Goal: Transaction & Acquisition: Purchase product/service

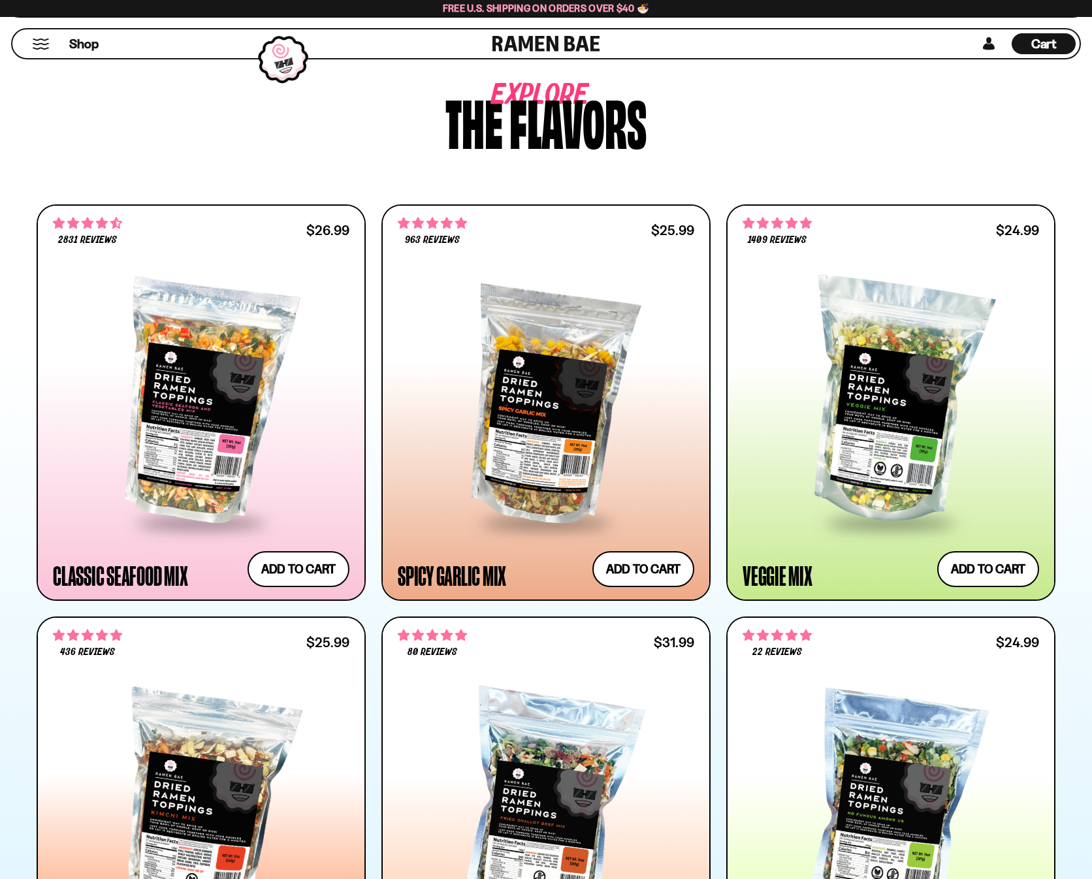
scroll to position [544, 0]
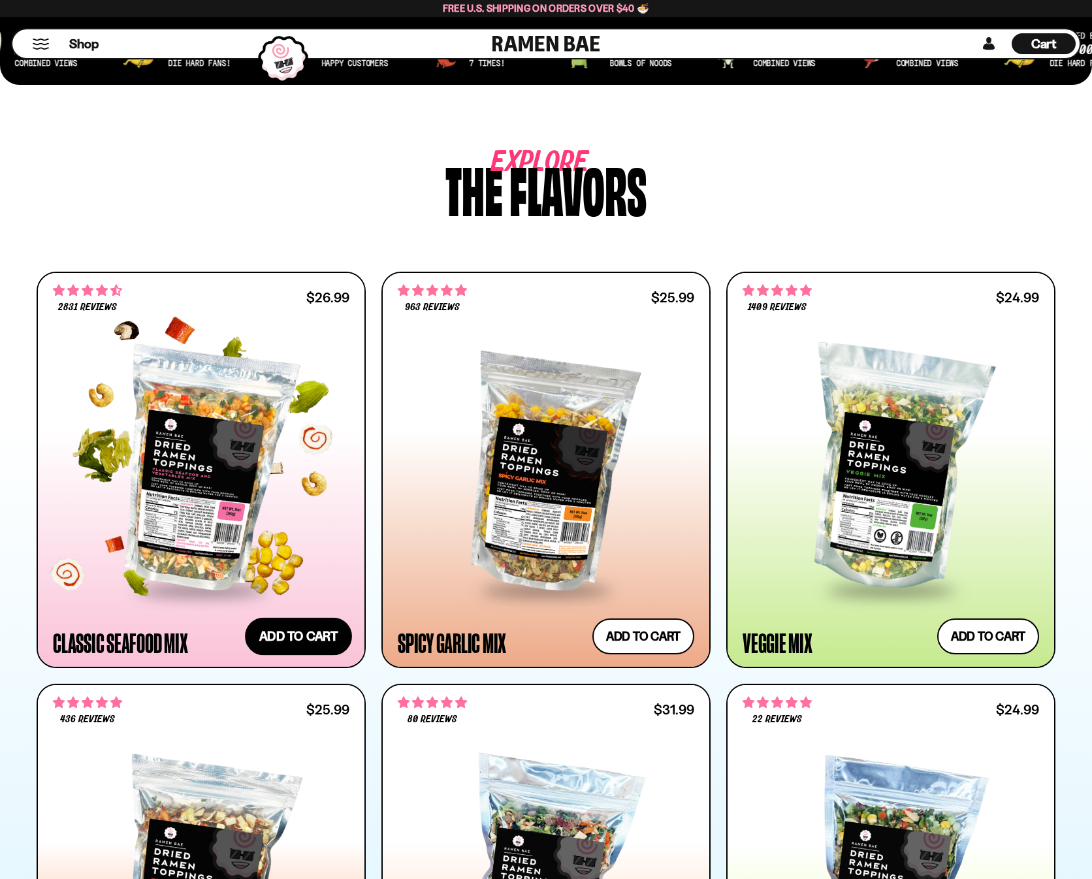
click at [302, 630] on button "Add to cart Add ― Regular price $26.99 Regular price Sale price $26.99 Unit pri…" at bounding box center [298, 636] width 107 height 38
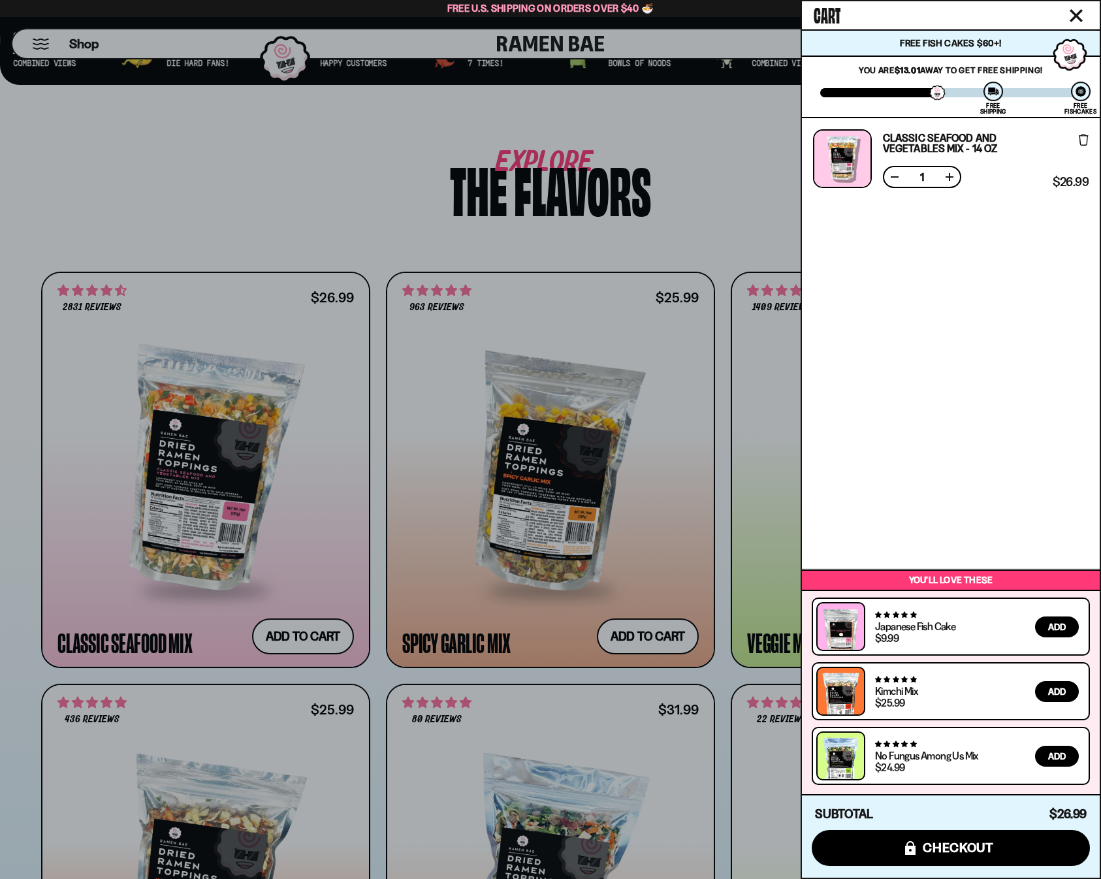
click at [1081, 15] on icon "Close cart" at bounding box center [1075, 15] width 13 height 13
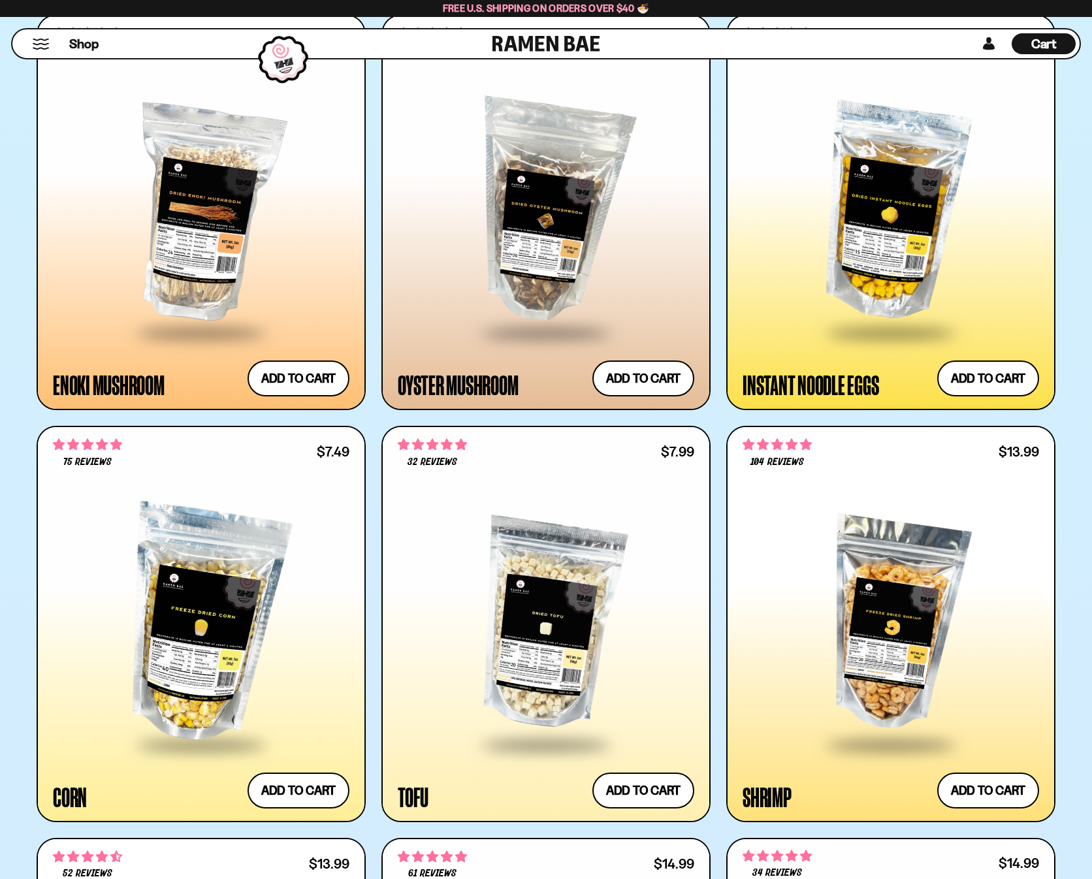
scroll to position [2028, 0]
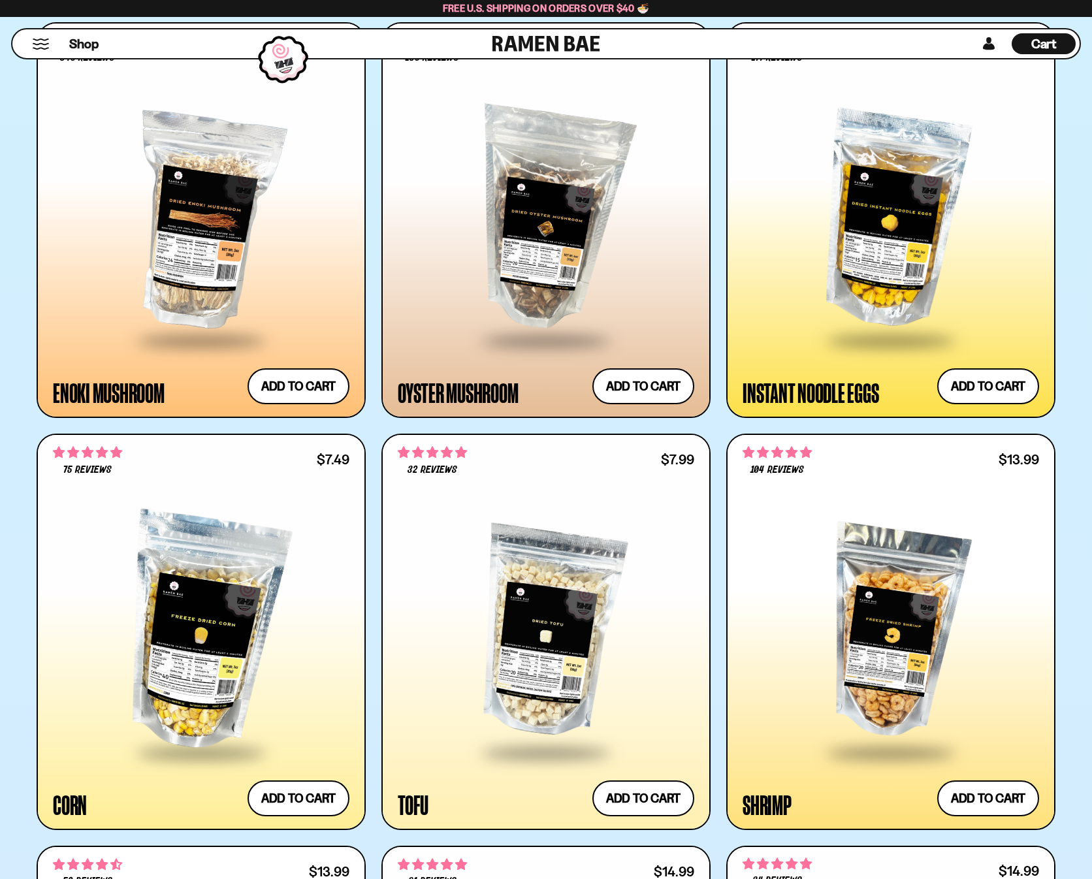
click at [831, 638] on div at bounding box center [890, 632] width 296 height 238
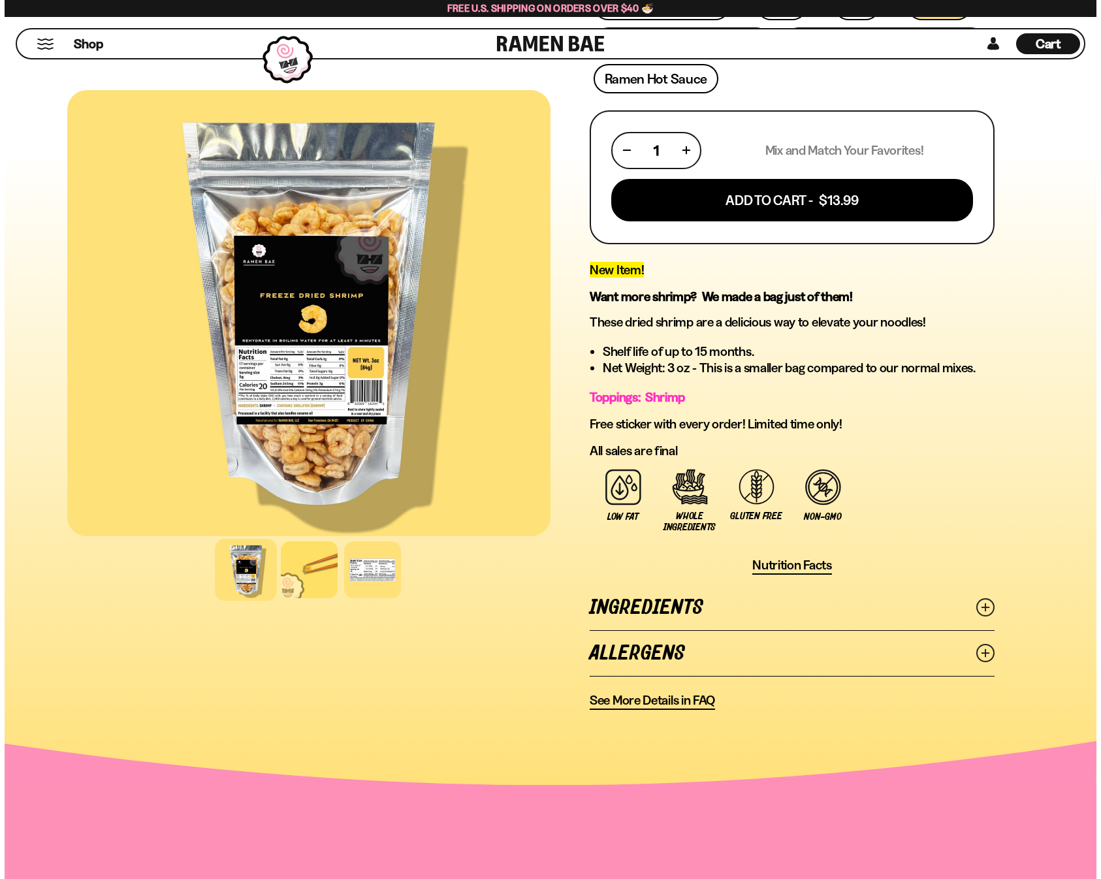
scroll to position [116, 0]
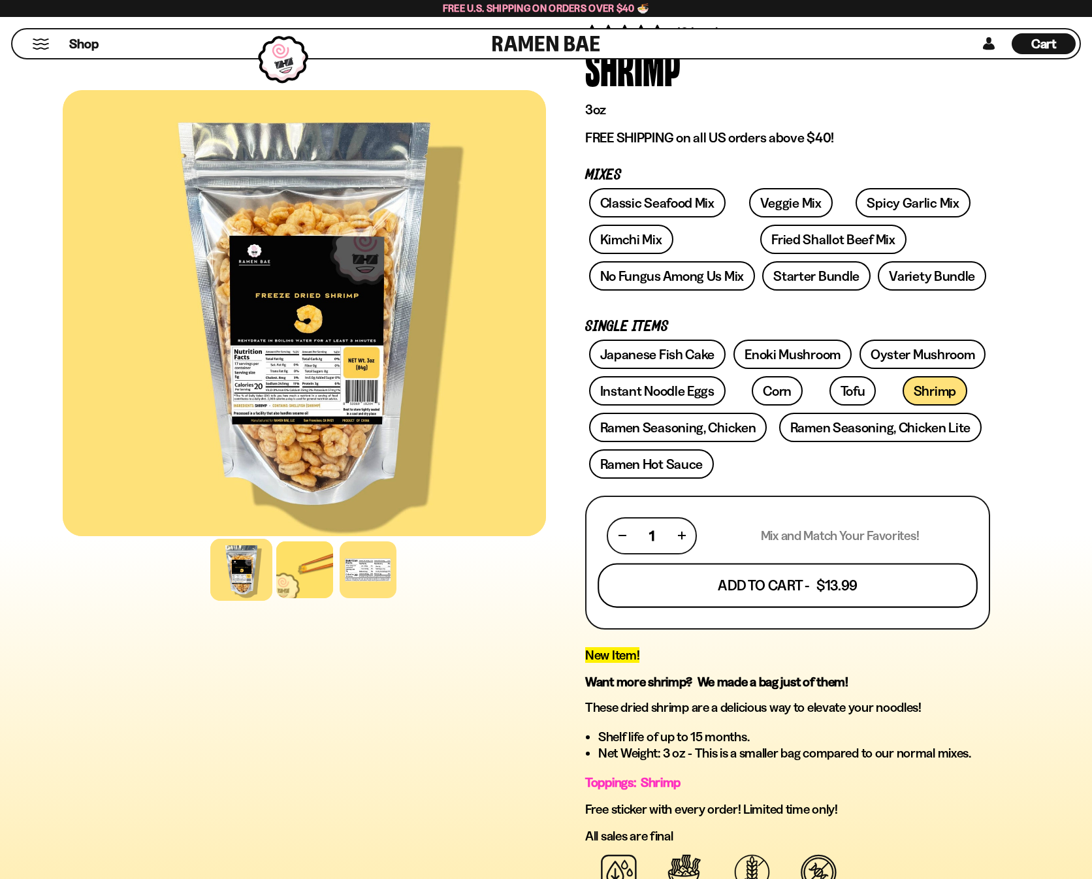
click at [793, 588] on button "Add To Cart - $13.99" at bounding box center [787, 585] width 380 height 44
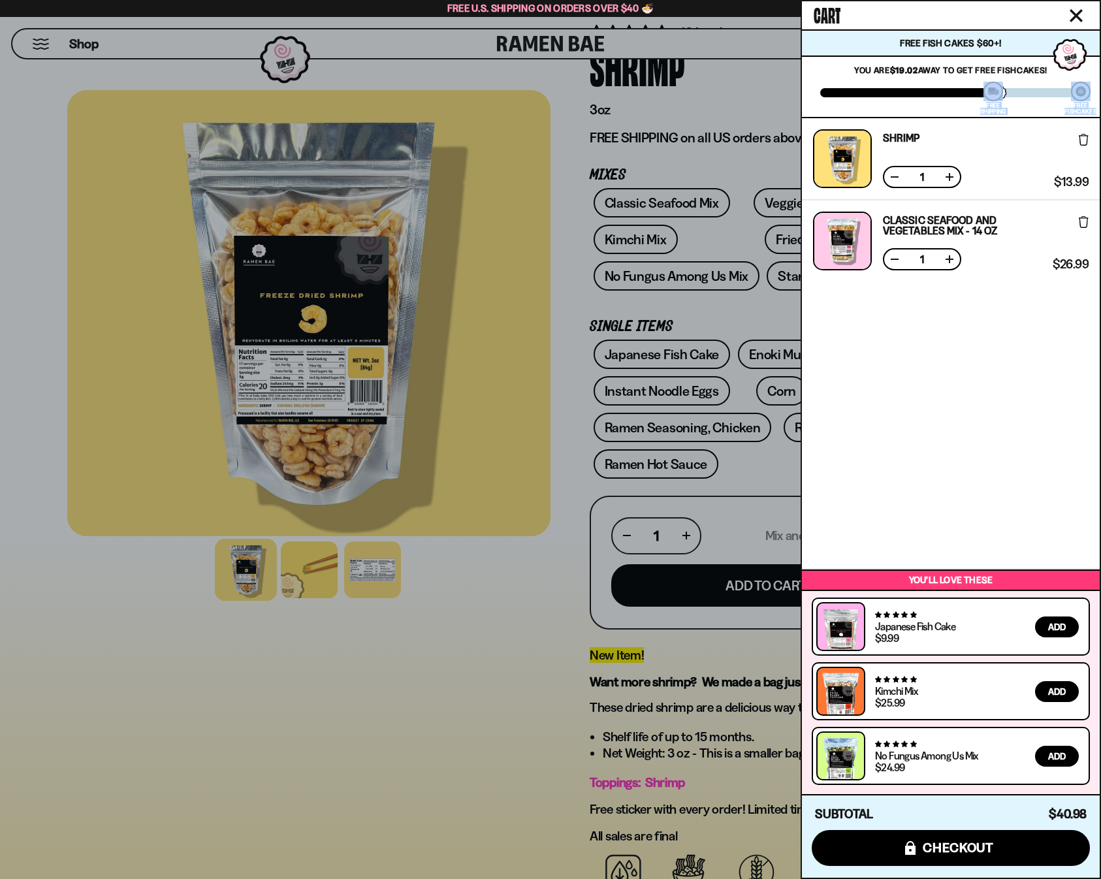
drag, startPoint x: 994, startPoint y: 90, endPoint x: 954, endPoint y: 93, distance: 39.9
click at [954, 93] on div "You are $19.02 away to get Free Fishcakes! You've unlocked all gifts! Free Ship…" at bounding box center [951, 86] width 298 height 63
click at [981, 390] on div "Shrimp Free Gift Subscription: 1 $13.99 $13.99 (Saved $0.00 ) Classic Seafood a…" at bounding box center [951, 343] width 298 height 450
click at [1079, 55] on div at bounding box center [1075, 77] width 55 height 86
click at [892, 65] on strong "$19.02" at bounding box center [904, 70] width 28 height 10
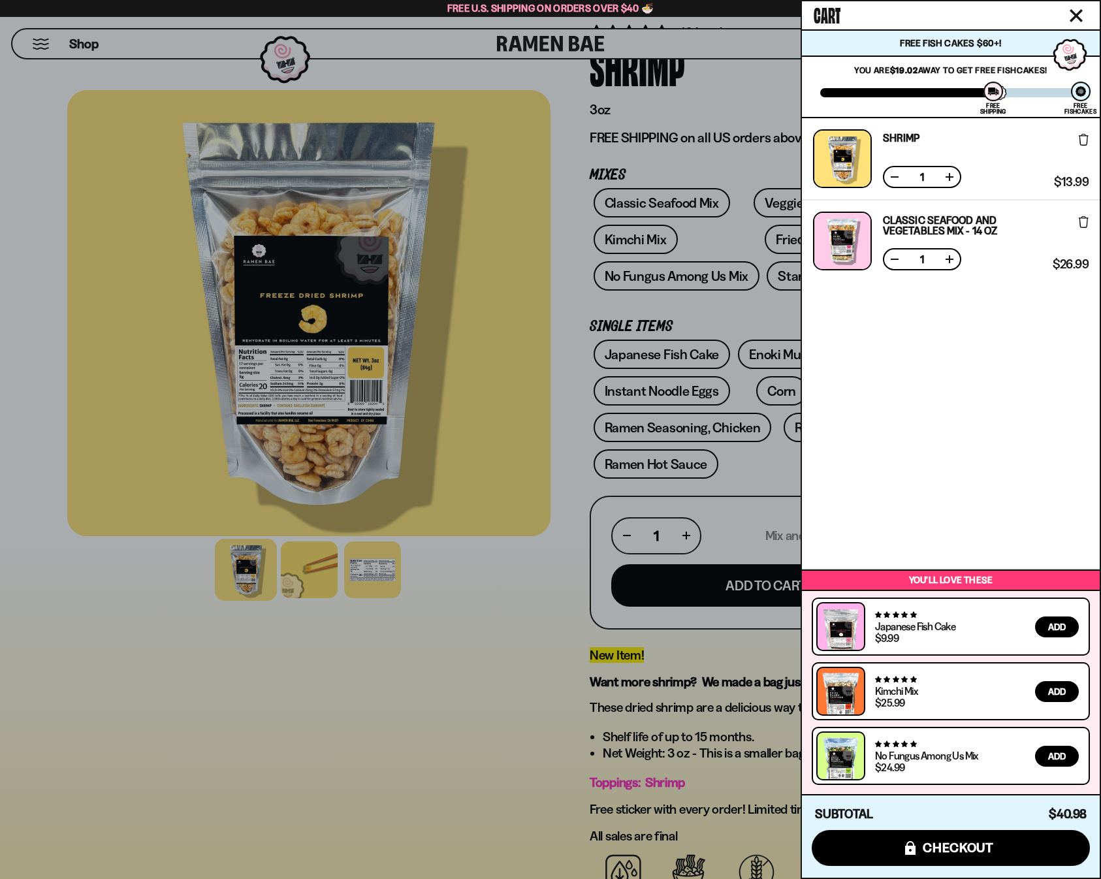
click at [1007, 81] on div "You are $19.02 away to get Free Fishcakes! You've unlocked all gifts! Free Ship…" at bounding box center [951, 86] width 298 height 63
click at [963, 44] on span "Free Fish Cakes $60+!" at bounding box center [950, 43] width 101 height 12
click at [994, 91] on div at bounding box center [993, 92] width 20 height 20
click at [996, 97] on div at bounding box center [993, 92] width 20 height 20
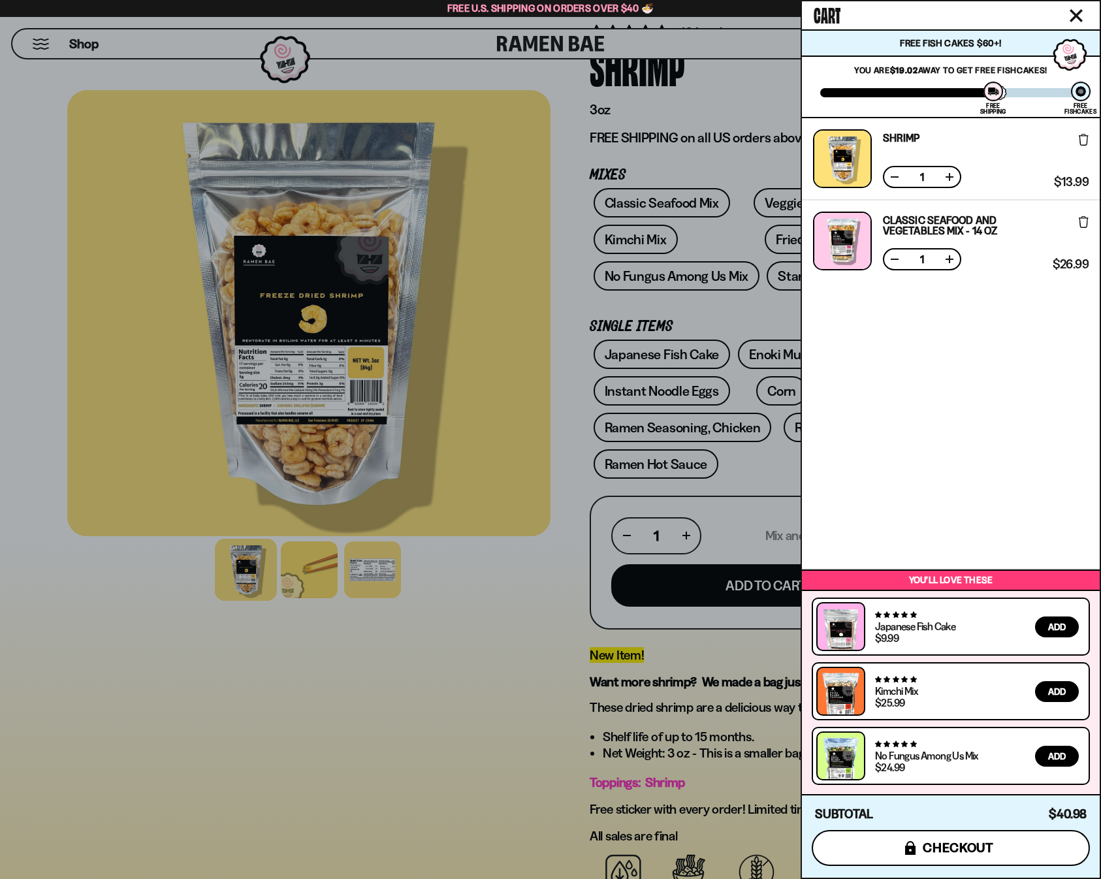
click at [970, 845] on span "checkout" at bounding box center [957, 847] width 71 height 14
